Goal: Information Seeking & Learning: Learn about a topic

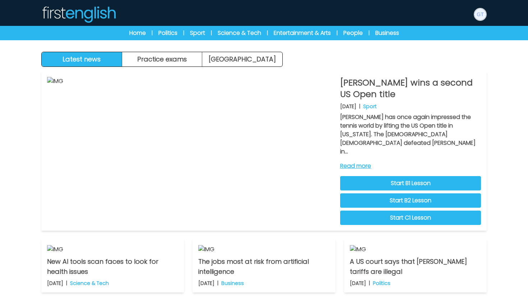
click at [478, 17] on img at bounding box center [479, 14] width 11 height 11
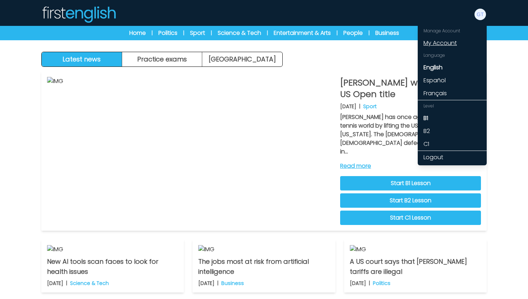
click at [447, 43] on link "My Account" at bounding box center [452, 43] width 69 height 13
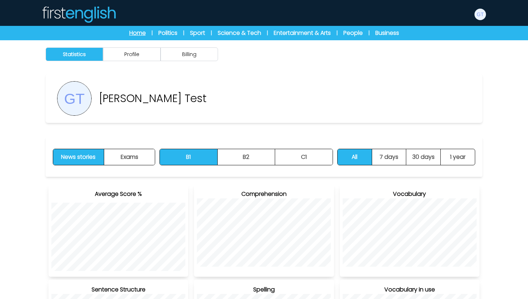
click at [134, 32] on link "Home" at bounding box center [137, 33] width 17 height 9
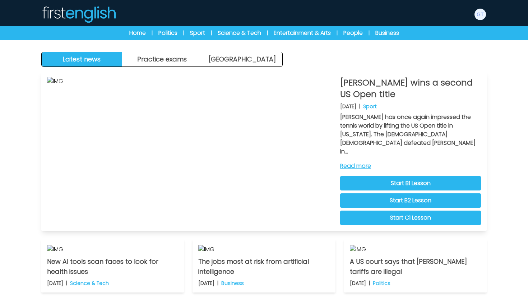
click at [406, 176] on link "Start B1 Lesson" at bounding box center [410, 183] width 141 height 14
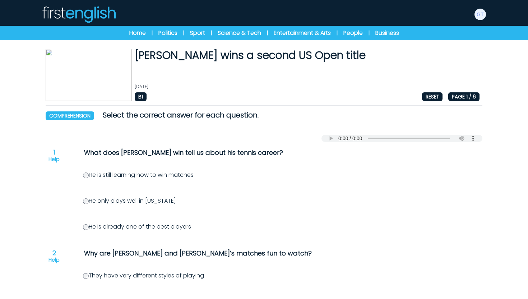
click at [93, 204] on label "He only plays well in [US_STATE]" at bounding box center [129, 200] width 93 height 8
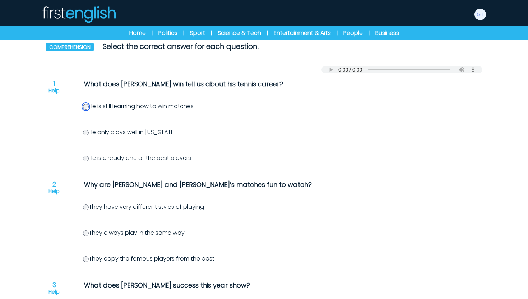
scroll to position [114, 0]
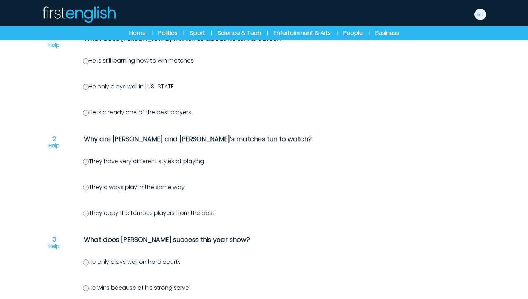
click at [88, 182] on div "Question 1 Help What does Alcaraz’s win tell us about his tennis career? He is …" at bounding box center [264, 288] width 437 height 520
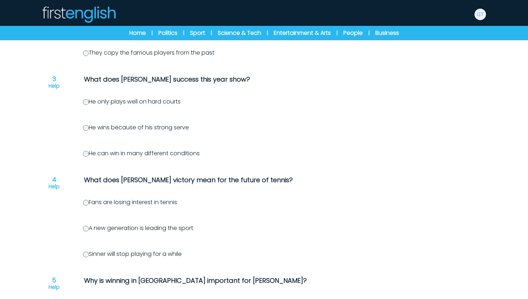
scroll to position [296, 0]
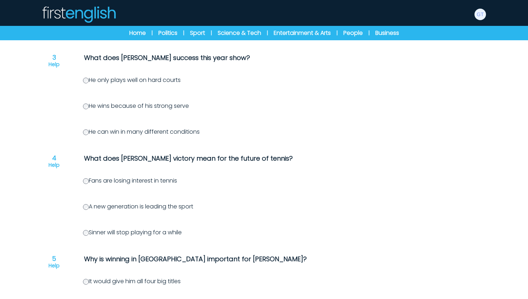
click at [88, 209] on label "A new generation is leading the sport" at bounding box center [138, 206] width 110 height 8
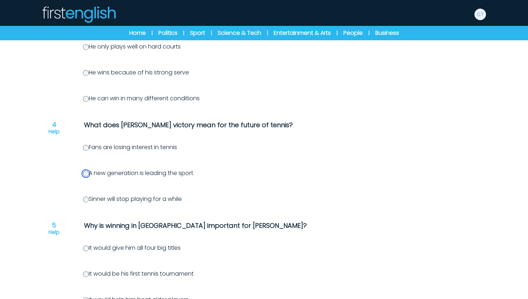
scroll to position [365, 0]
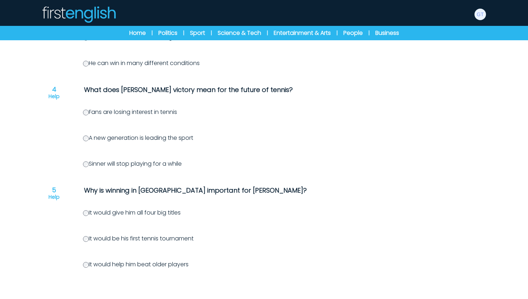
click at [83, 241] on label "It would be his first tennis tournament" at bounding box center [138, 238] width 111 height 8
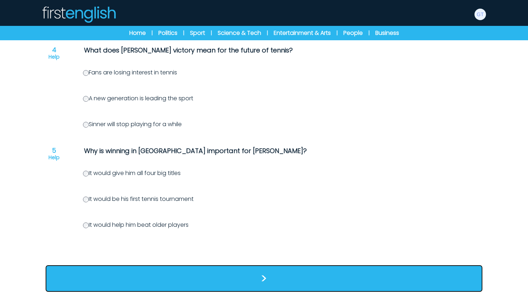
click at [237, 284] on button ">" at bounding box center [264, 278] width 437 height 27
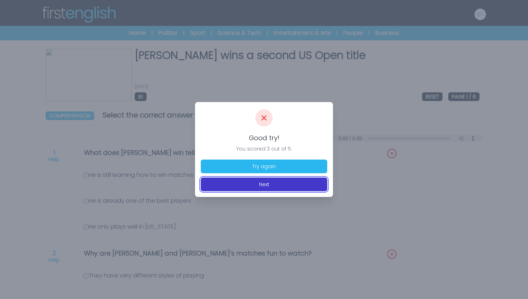
click at [252, 186] on button "Next" at bounding box center [264, 184] width 126 height 14
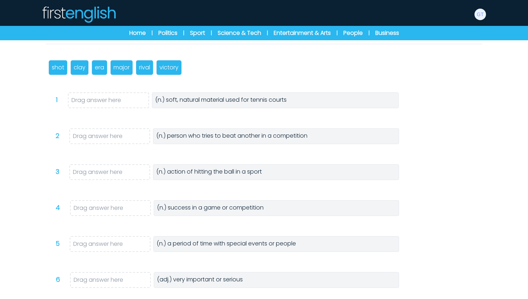
scroll to position [105, 0]
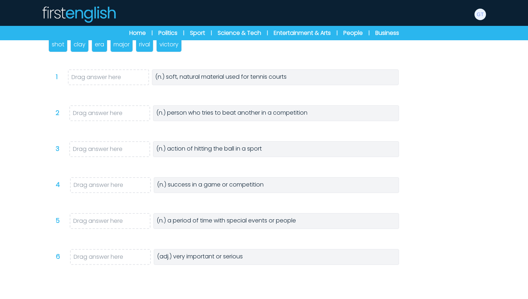
click at [102, 47] on p "era" at bounding box center [99, 44] width 9 height 9
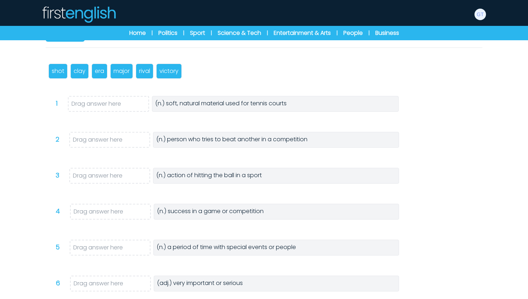
scroll to position [73, 0]
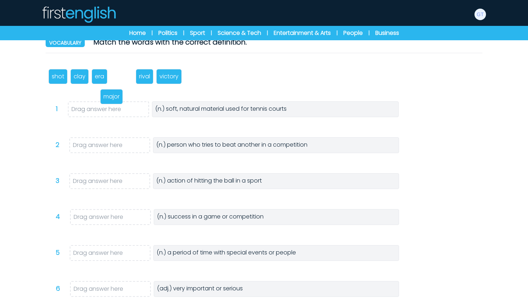
drag, startPoint x: 115, startPoint y: 77, endPoint x: 98, endPoint y: 107, distance: 34.3
click at [103, 101] on p "major" at bounding box center [111, 96] width 16 height 9
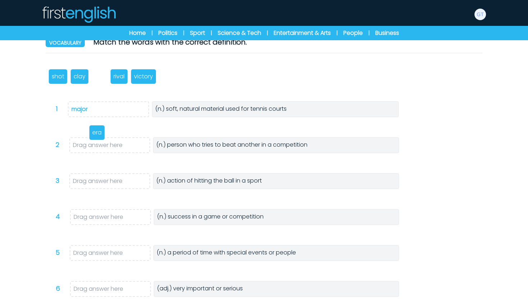
drag, startPoint x: 96, startPoint y: 74, endPoint x: 89, endPoint y: 138, distance: 64.2
click at [92, 137] on p "era" at bounding box center [96, 132] width 9 height 9
click at [80, 78] on p "clay" at bounding box center [80, 76] width 12 height 9
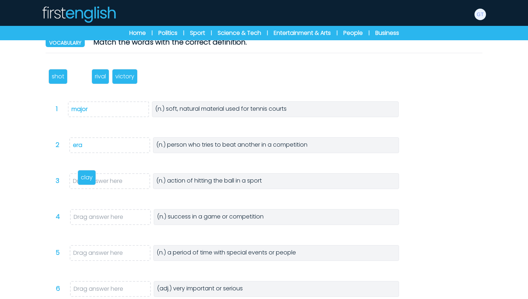
drag, startPoint x: 80, startPoint y: 78, endPoint x: 87, endPoint y: 179, distance: 101.2
click at [87, 179] on p "clay" at bounding box center [87, 177] width 12 height 9
drag, startPoint x: 82, startPoint y: 78, endPoint x: 100, endPoint y: 221, distance: 143.7
click at [100, 221] on p "rival" at bounding box center [96, 221] width 11 height 9
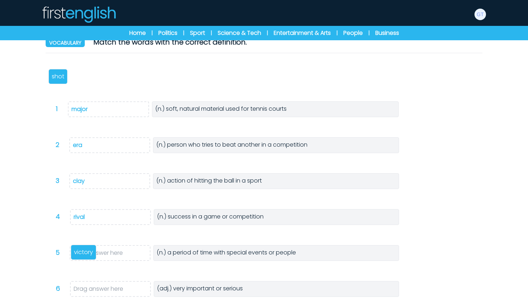
drag, startPoint x: 80, startPoint y: 74, endPoint x: 80, endPoint y: 250, distance: 175.6
click at [80, 250] on p "victory" at bounding box center [83, 252] width 19 height 9
drag, startPoint x: 56, startPoint y: 76, endPoint x: 97, endPoint y: 288, distance: 215.8
click at [97, 288] on p "shot" at bounding box center [99, 284] width 13 height 9
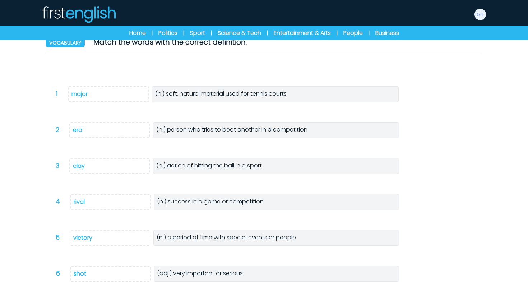
scroll to position [128, 0]
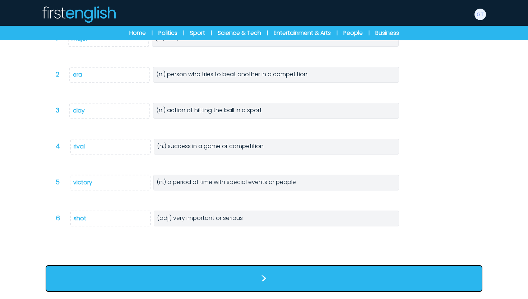
click at [163, 278] on button ">" at bounding box center [264, 278] width 437 height 27
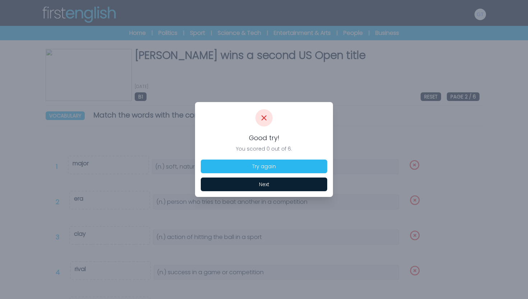
scroll to position [13, 0]
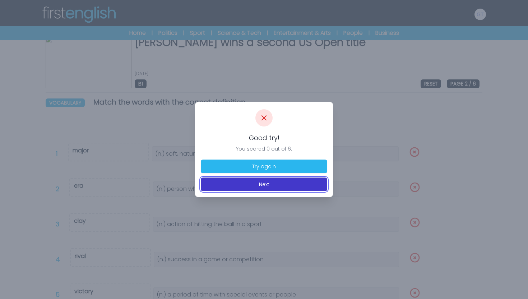
click at [258, 181] on button "Next" at bounding box center [264, 184] width 126 height 14
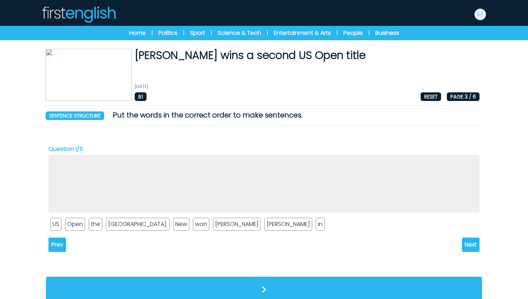
scroll to position [11, 0]
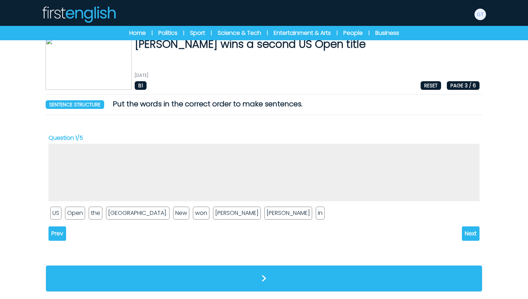
click at [55, 213] on li "US" at bounding box center [55, 213] width 11 height 13
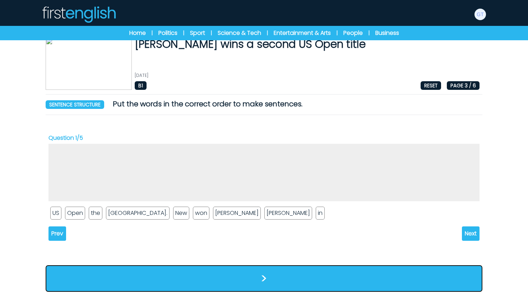
click at [257, 279] on button ">" at bounding box center [264, 278] width 437 height 27
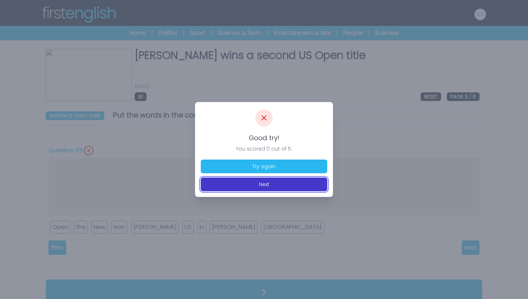
click at [284, 183] on button "Next" at bounding box center [264, 184] width 126 height 14
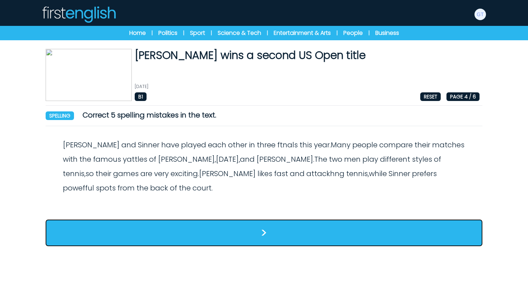
click at [243, 230] on button ">" at bounding box center [264, 232] width 437 height 27
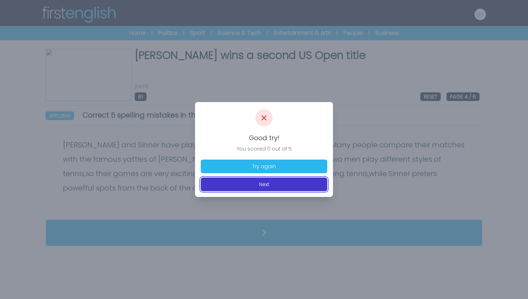
click at [267, 187] on button "Next" at bounding box center [264, 184] width 126 height 14
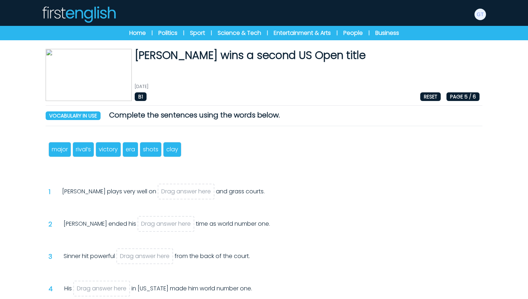
scroll to position [135, 0]
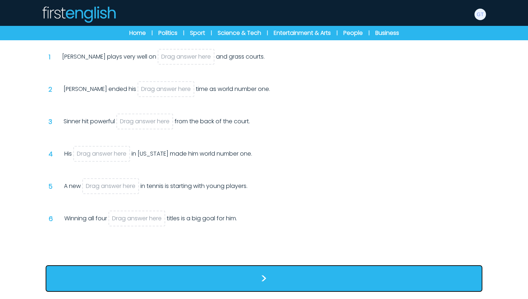
click at [202, 278] on button ">" at bounding box center [264, 278] width 437 height 27
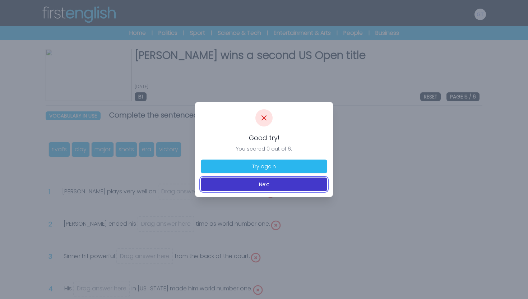
click at [259, 189] on button "Next" at bounding box center [264, 184] width 126 height 14
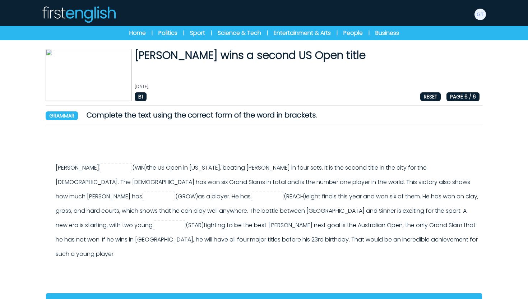
scroll to position [13, 0]
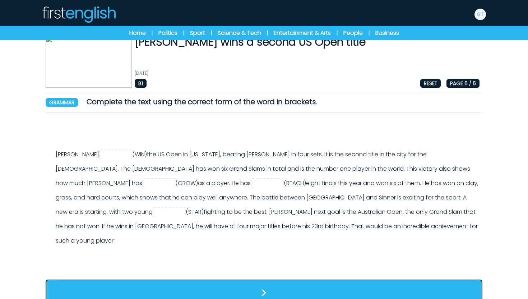
click at [247, 279] on button ">" at bounding box center [264, 292] width 437 height 27
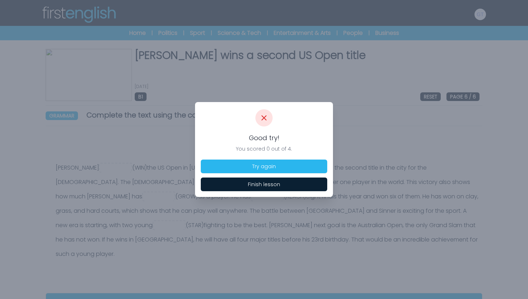
scroll to position [13, 0]
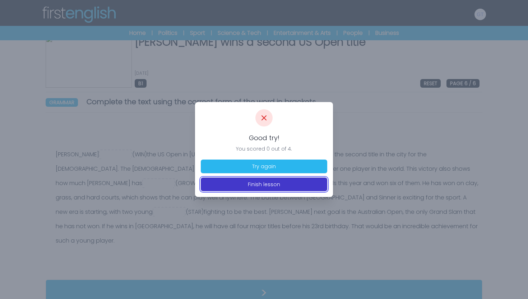
click at [282, 186] on button "Finish lesson" at bounding box center [264, 184] width 126 height 14
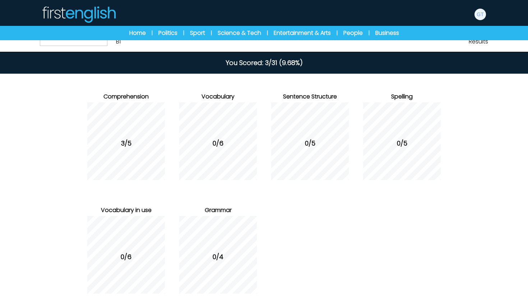
scroll to position [85, 0]
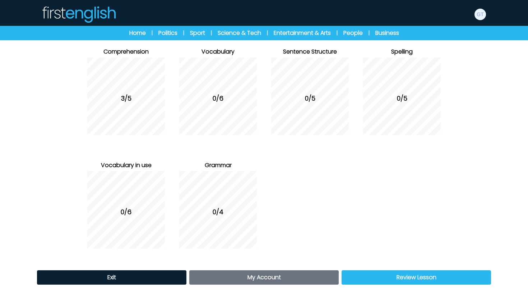
click at [311, 279] on link "My Account Account" at bounding box center [263, 277] width 149 height 14
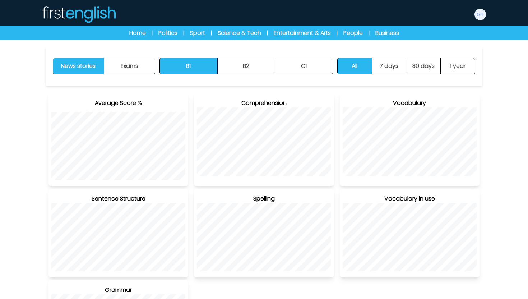
scroll to position [203, 0]
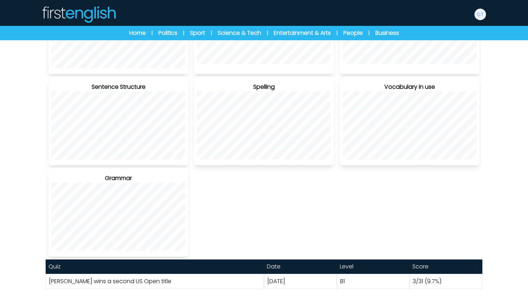
click at [131, 281] on link "[PERSON_NAME] wins a second US Open title" at bounding box center [110, 281] width 122 height 8
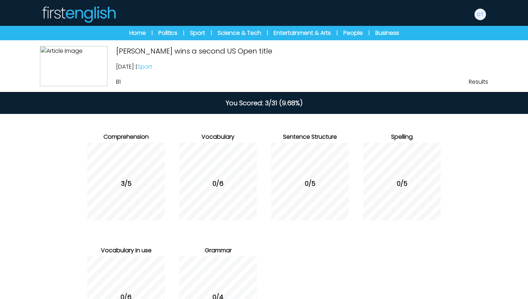
scroll to position [85, 0]
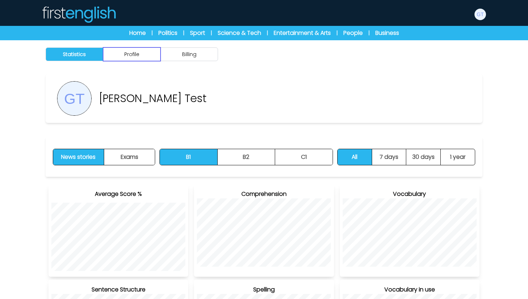
click at [145, 58] on button "Profile" at bounding box center [131, 54] width 57 height 14
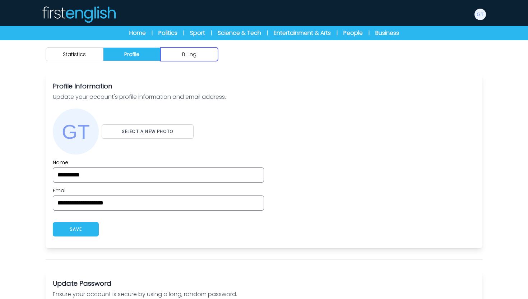
click at [176, 55] on button "Billing" at bounding box center [189, 54] width 57 height 14
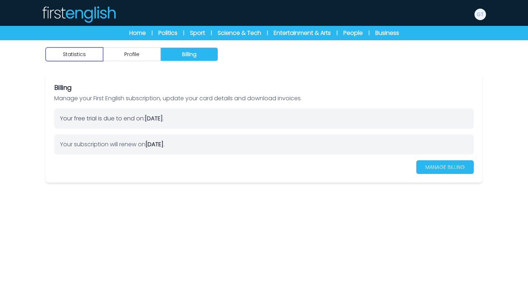
click at [84, 54] on button "Statistics" at bounding box center [74, 54] width 57 height 14
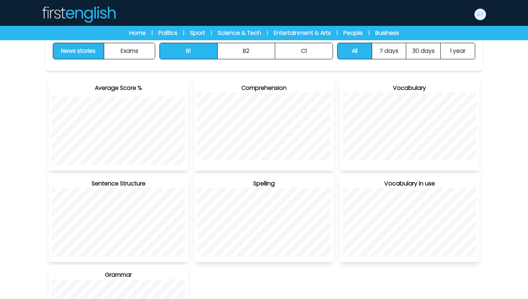
scroll to position [203, 0]
